Goal: Task Accomplishment & Management: Manage account settings

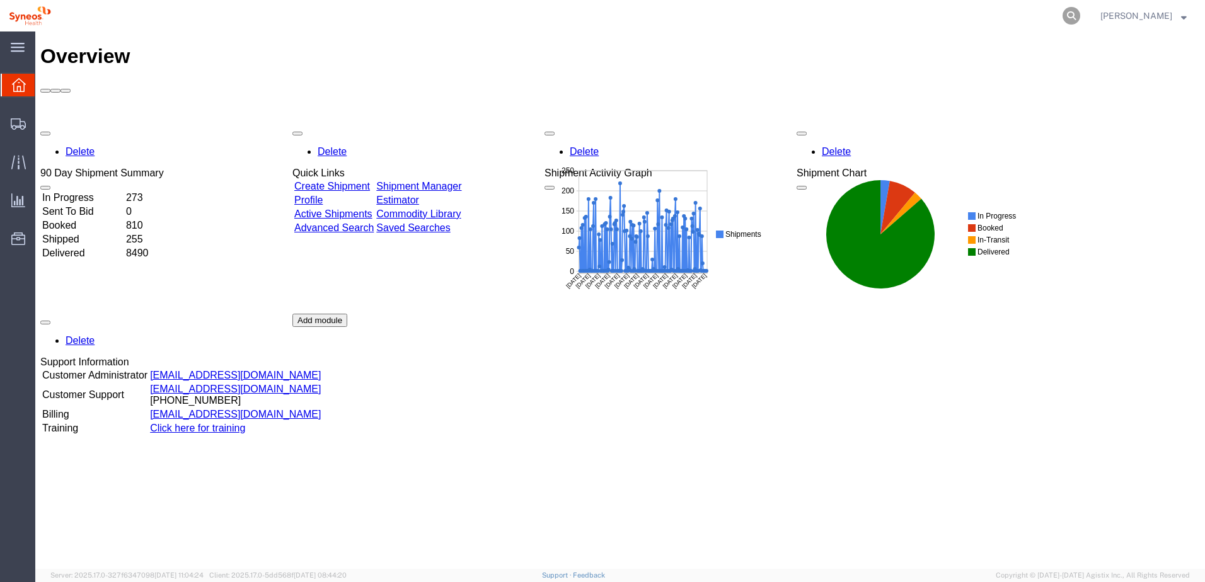
click at [1080, 16] on icon at bounding box center [1072, 16] width 18 height 18
click at [780, 19] on input "search" at bounding box center [871, 16] width 383 height 30
paste input "56544197"
type input "56544197"
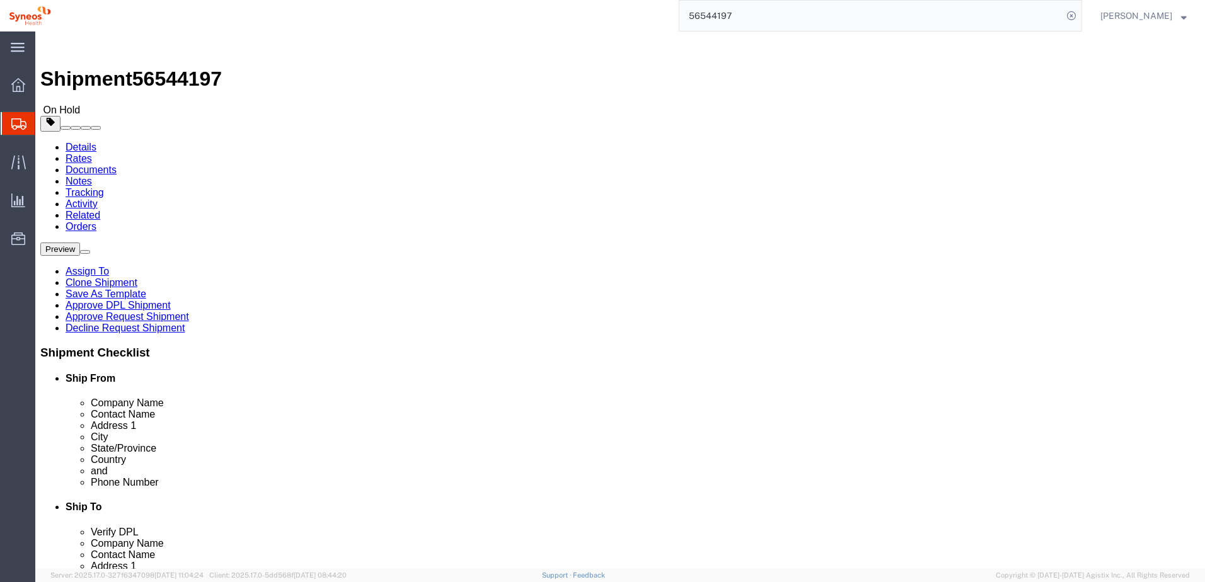
select select
click ul "Details Rates Documents Notes Tracking Activity Related Orders"
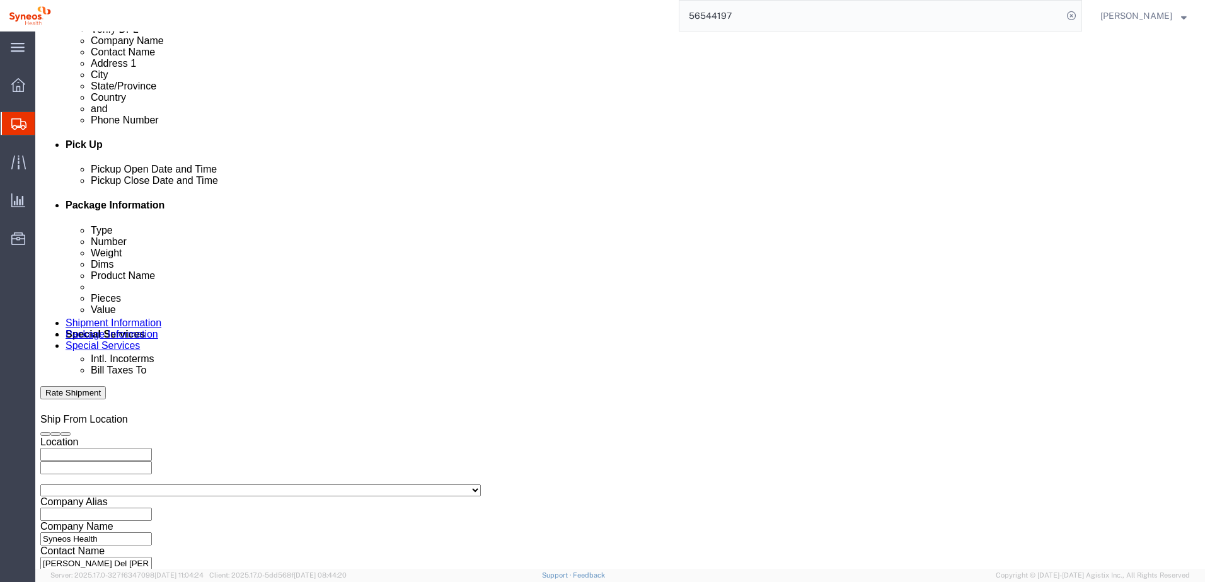
scroll to position [546, 0]
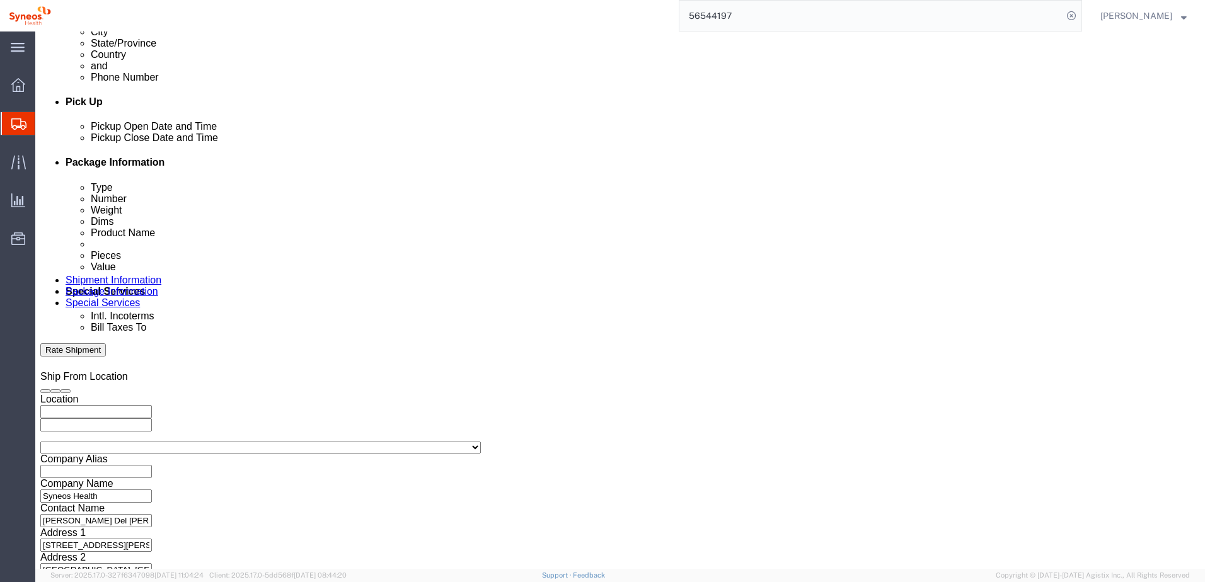
click button "Continue"
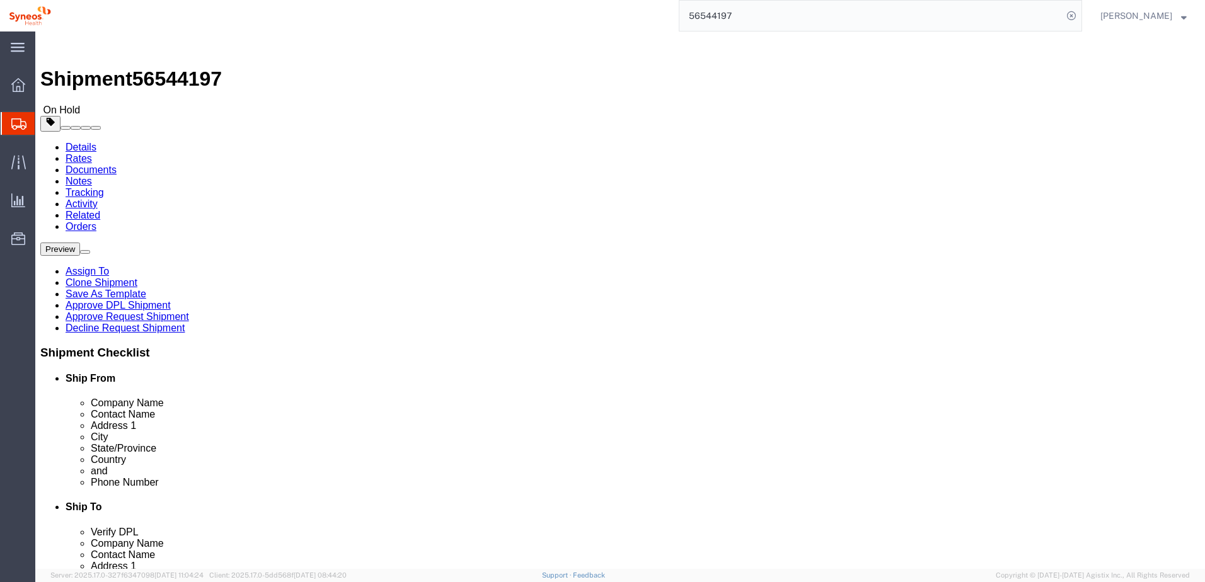
click link "Approve DPL Shipment"
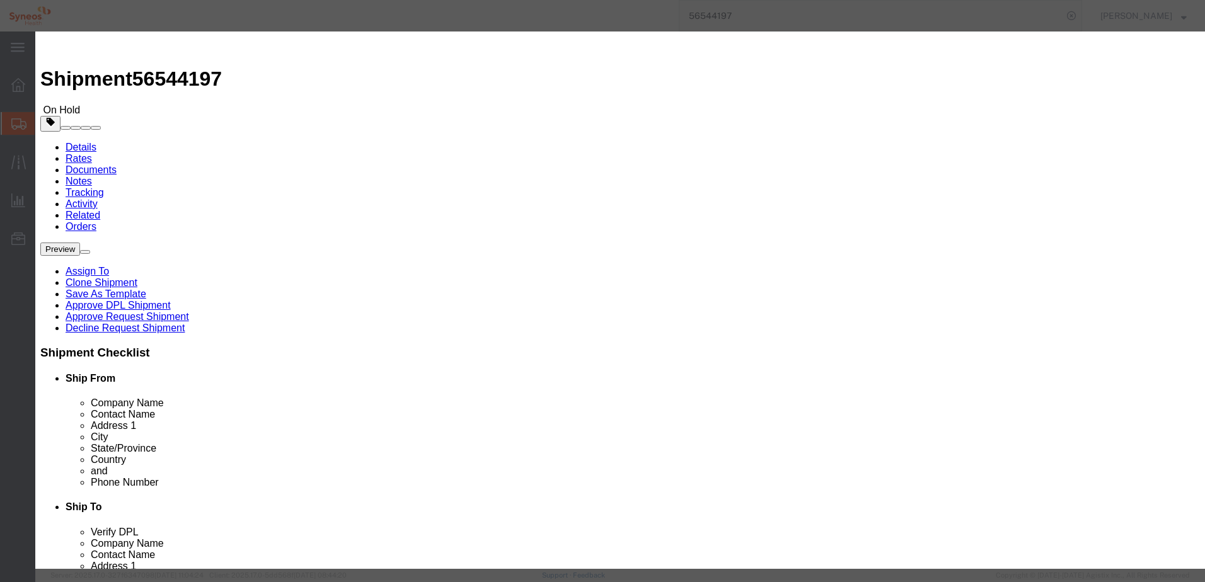
click div "Yes No"
click button "Yes"
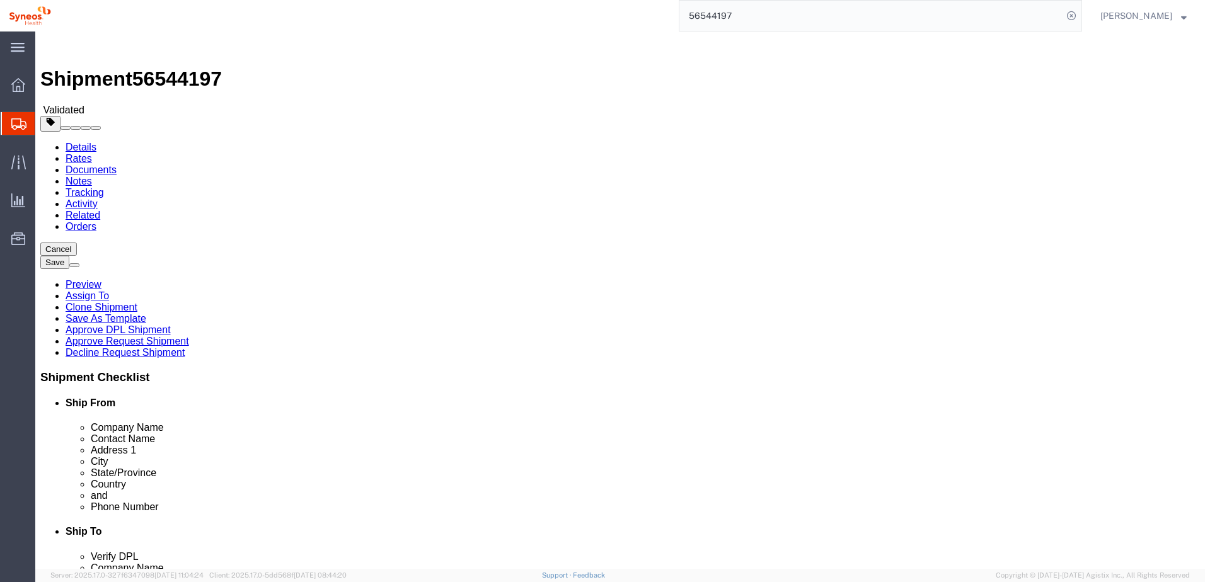
drag, startPoint x: 784, startPoint y: 21, endPoint x: 579, endPoint y: 13, distance: 204.4
click at [579, 13] on div "56544197" at bounding box center [571, 16] width 1022 height 32
paste input "26"
type input "56544267"
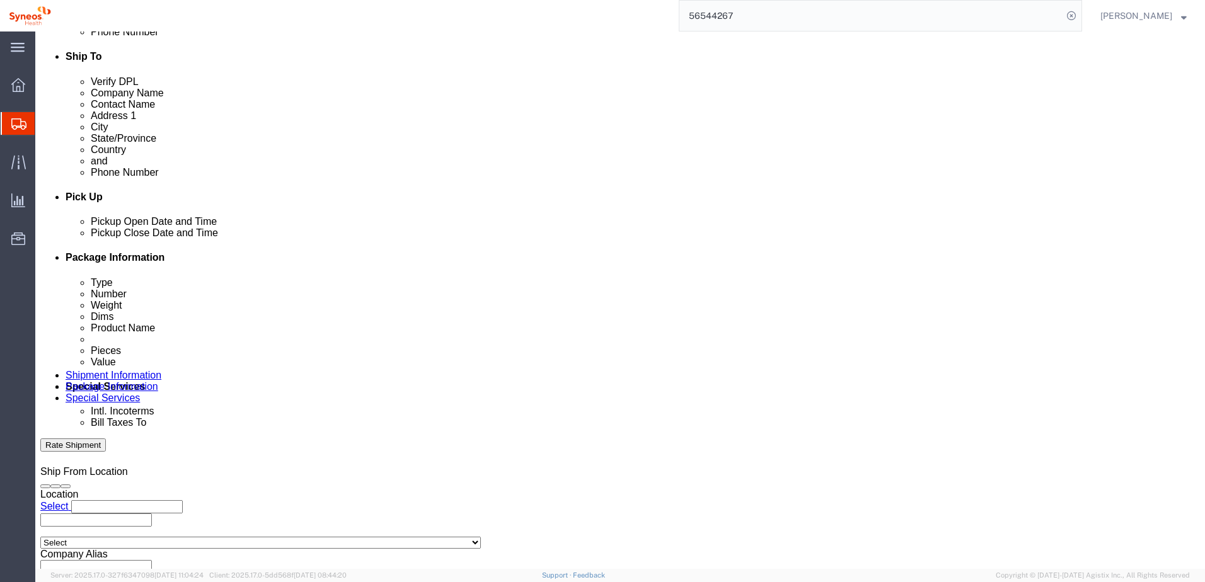
scroll to position [546, 0]
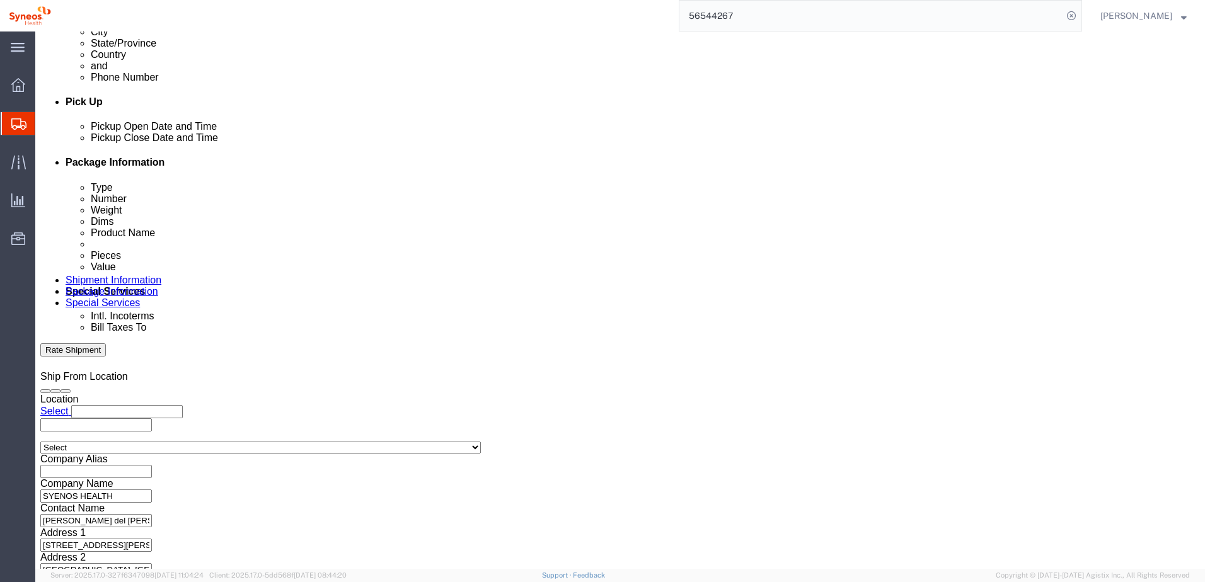
click button "Continue"
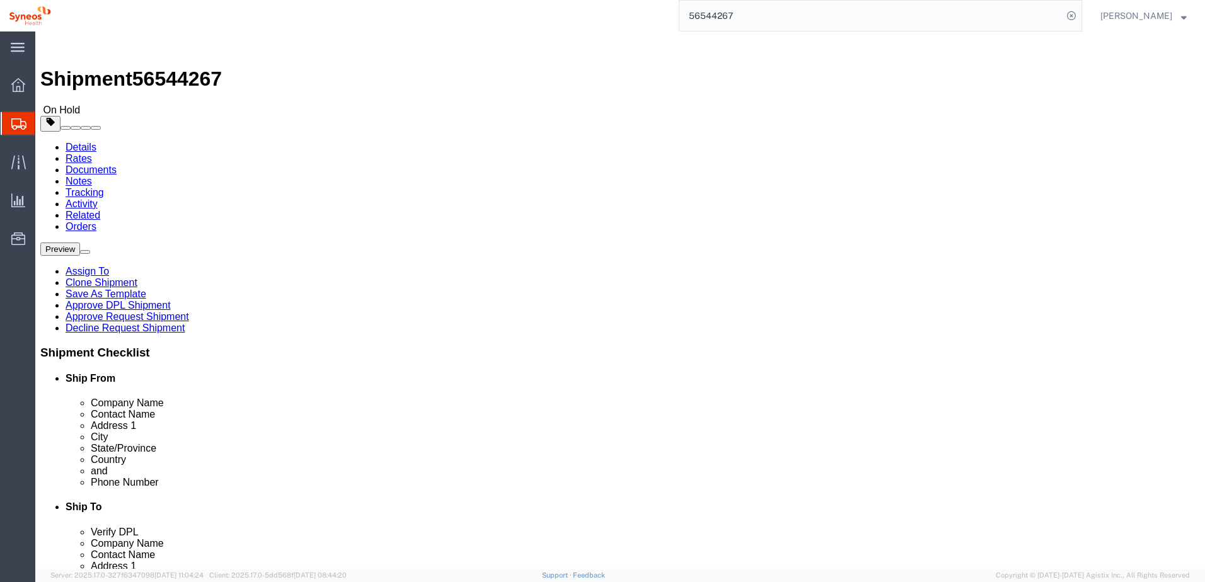
click icon
click link "Approve DPL Shipment"
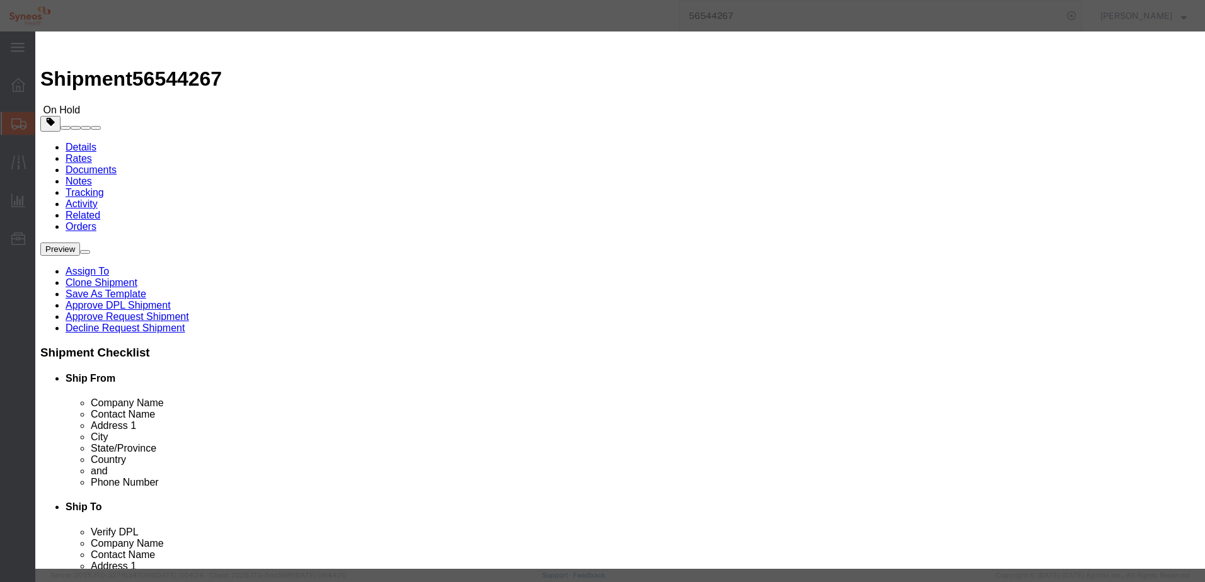
click button "Yes"
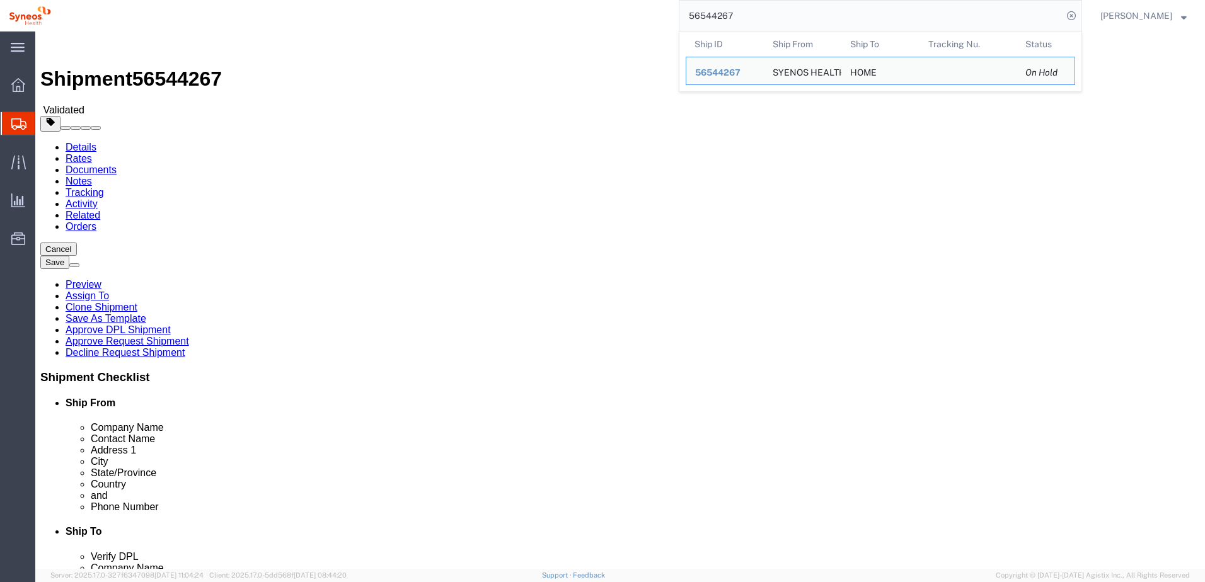
click at [763, 13] on input "56544267" at bounding box center [871, 16] width 383 height 30
drag, startPoint x: 774, startPoint y: 15, endPoint x: 617, endPoint y: 8, distance: 157.1
click at [617, 8] on div "56544267 Ship ID Ship From Ship To Tracking Nu. Status Ship ID 56544267 Ship Fr…" at bounding box center [571, 16] width 1022 height 32
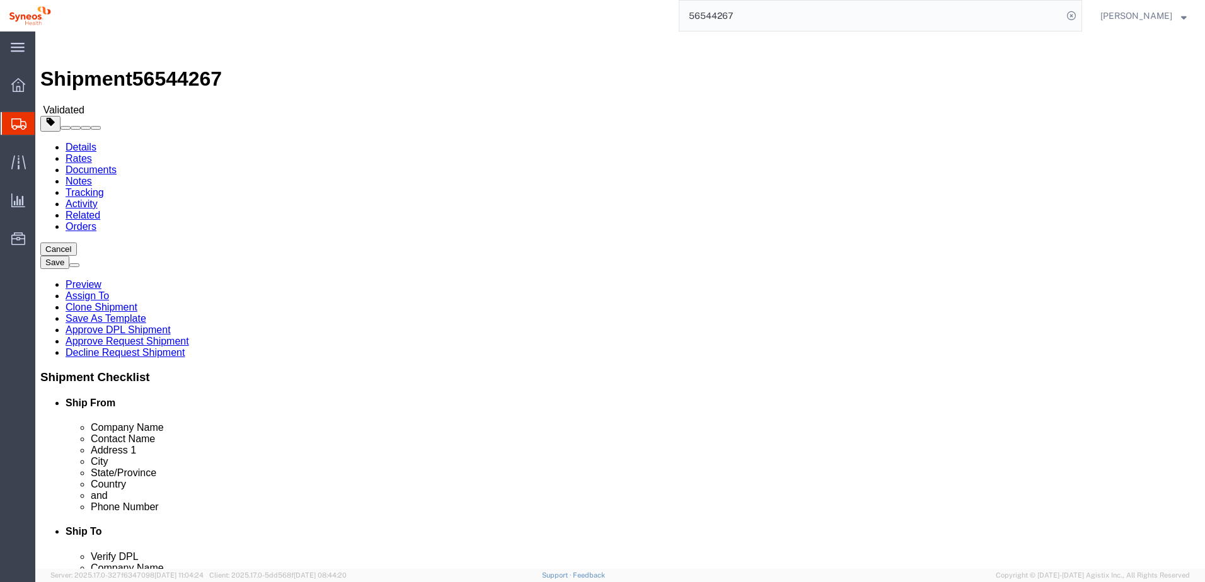
paste input "5673"
type input "56545673"
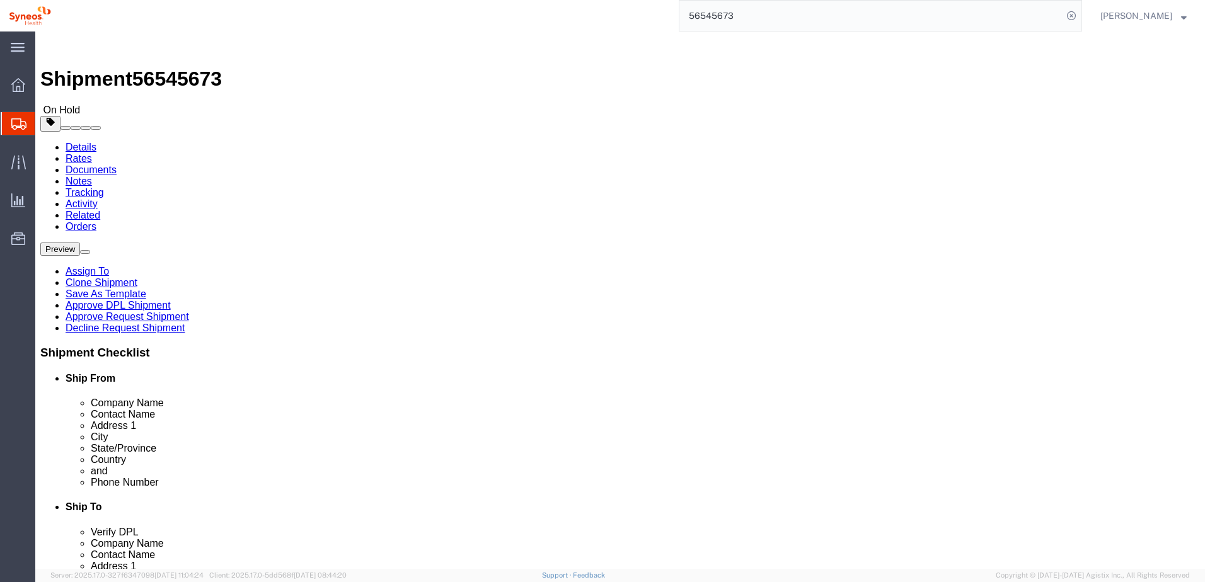
select select "48954"
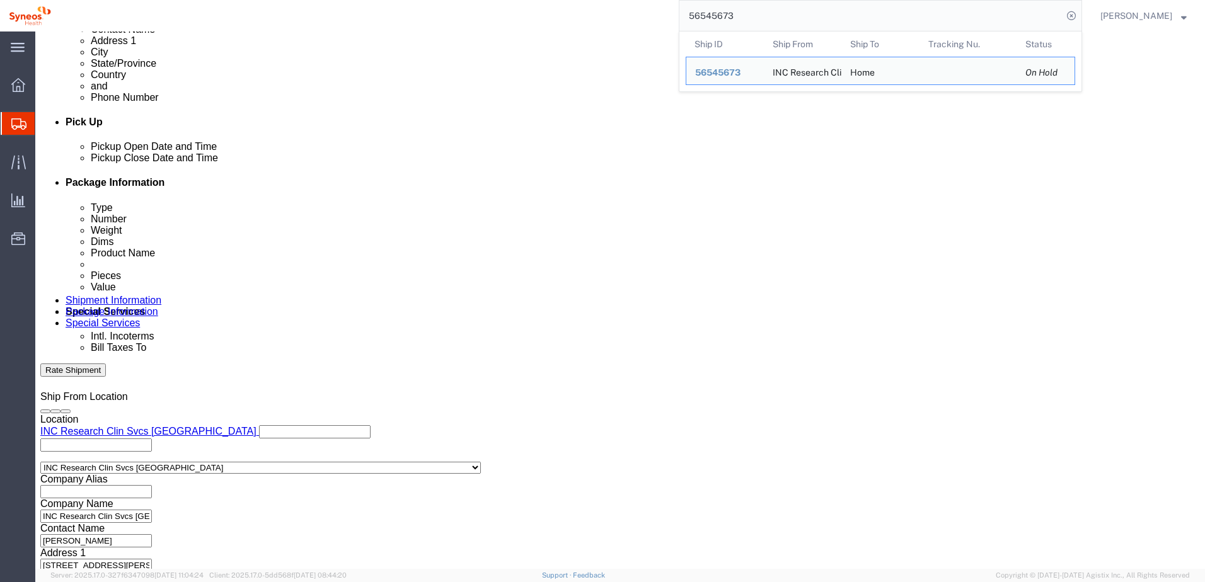
scroll to position [546, 0]
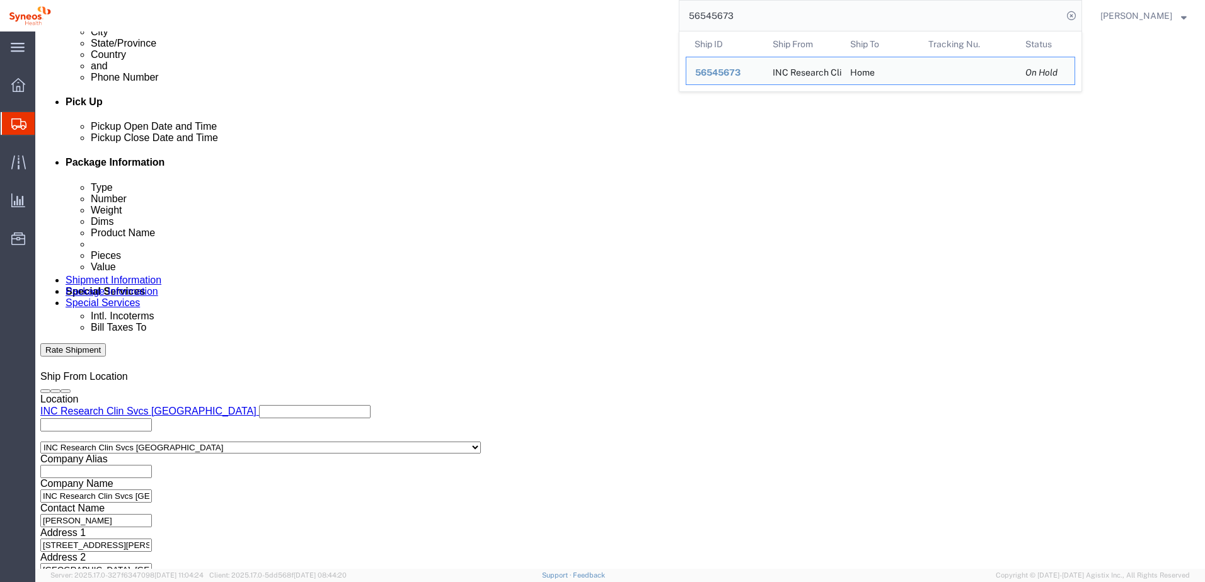
click button "Continue"
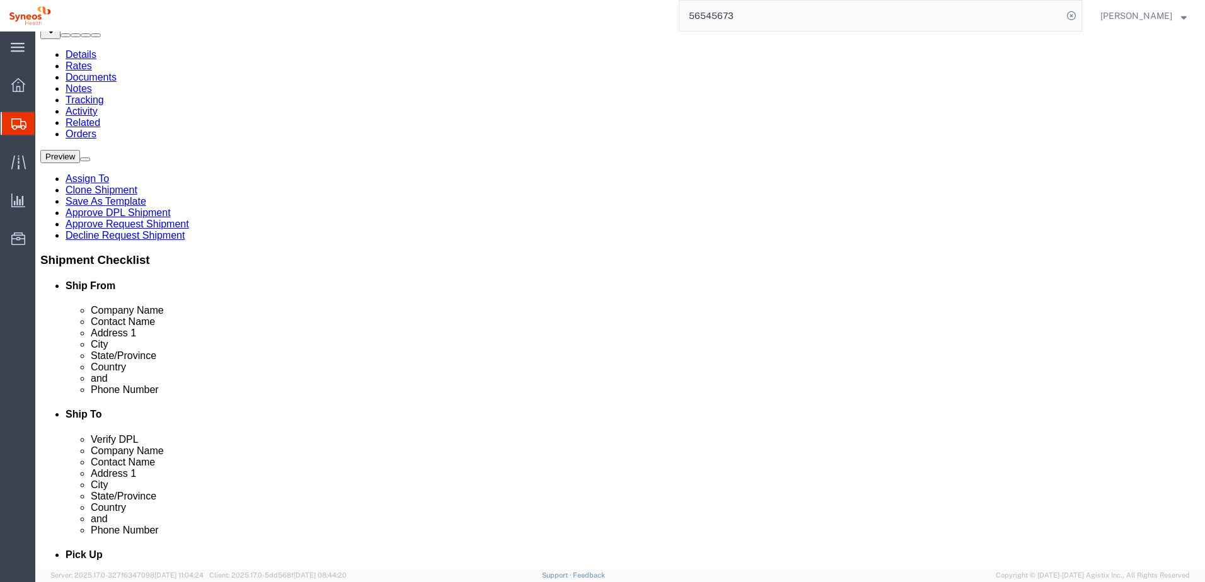
scroll to position [126, 0]
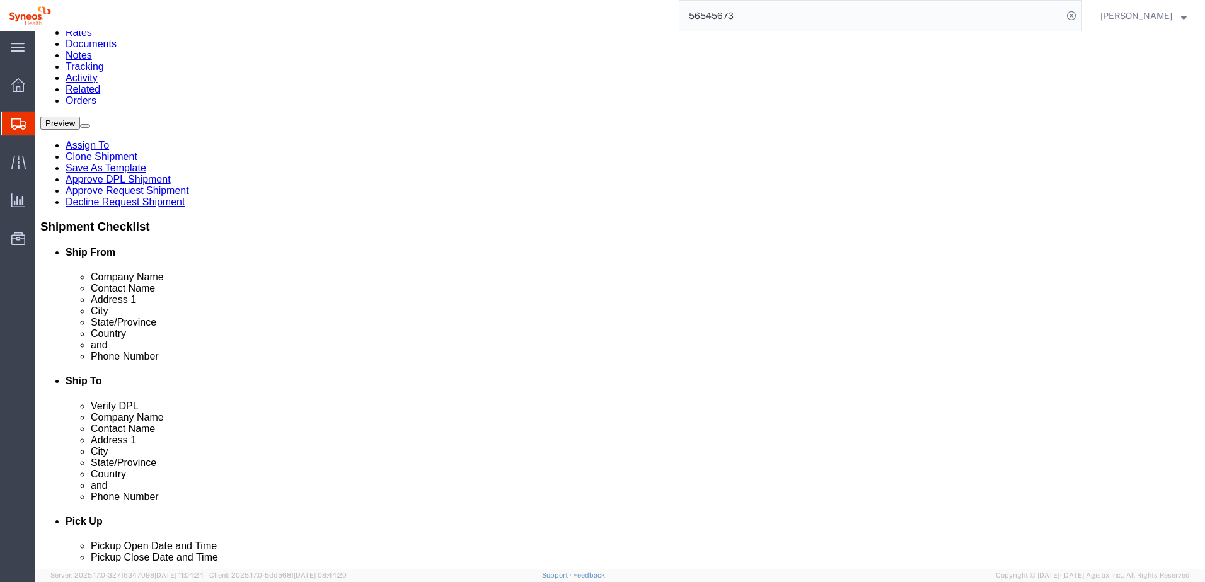
click link "Approve DPL Shipment"
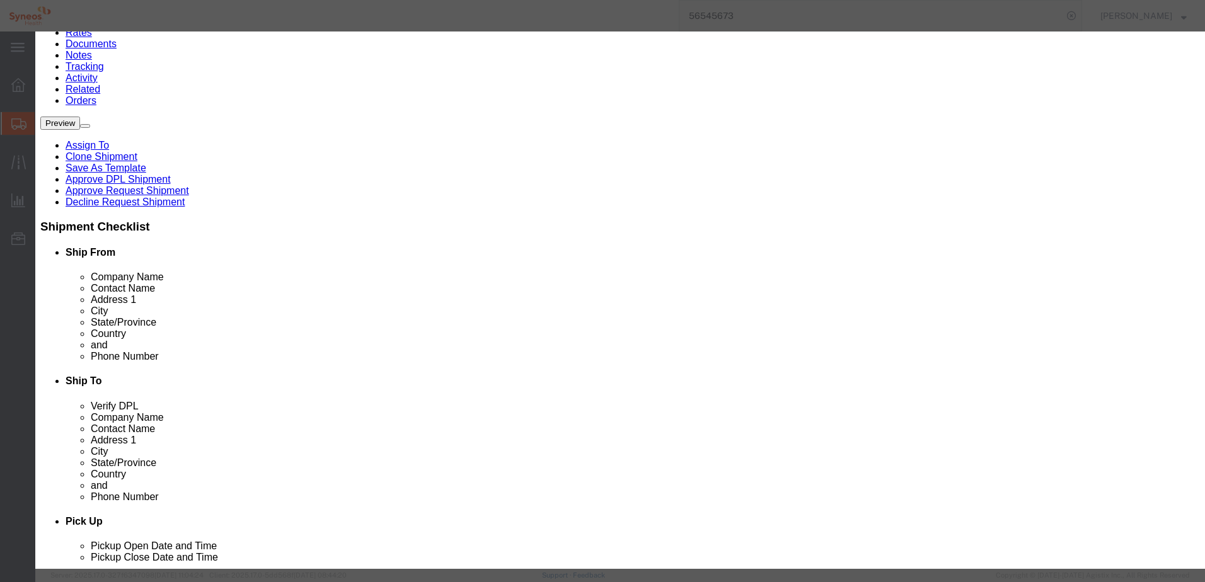
click button "Yes"
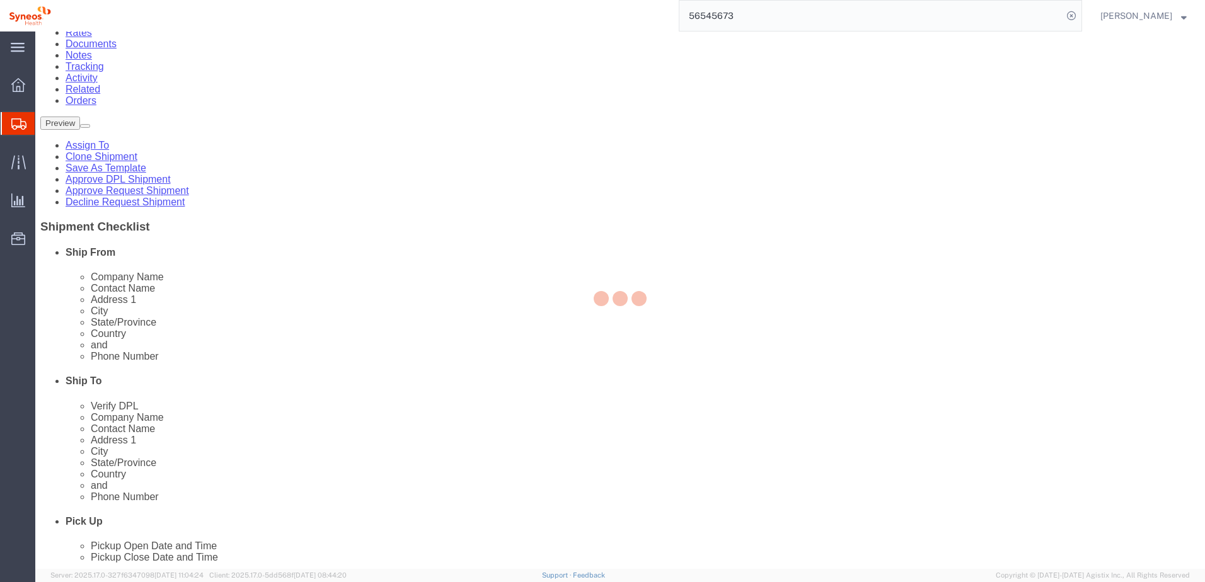
select select "48954"
